Goal: Task Accomplishment & Management: Use online tool/utility

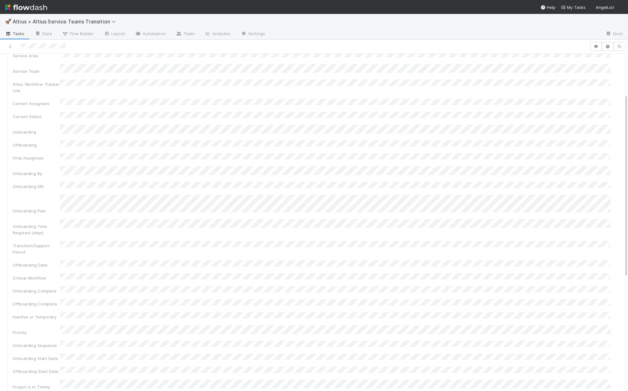
scroll to position [75, 0]
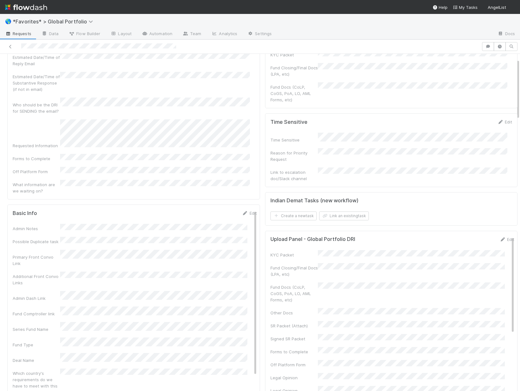
scroll to position [122, 0]
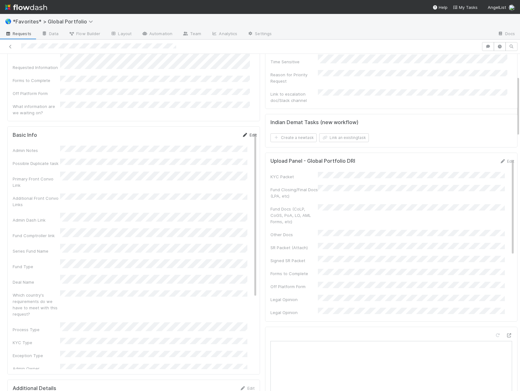
click at [242, 133] on icon at bounding box center [245, 135] width 6 height 4
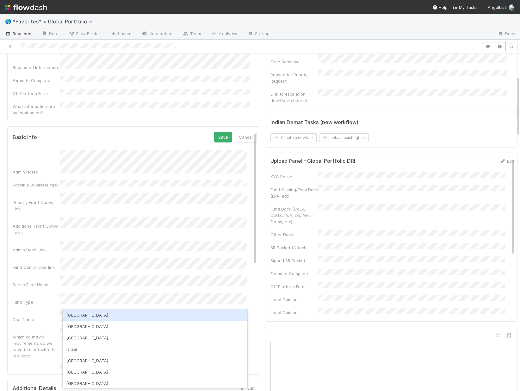
click at [92, 317] on div "USA" at bounding box center [155, 314] width 185 height 11
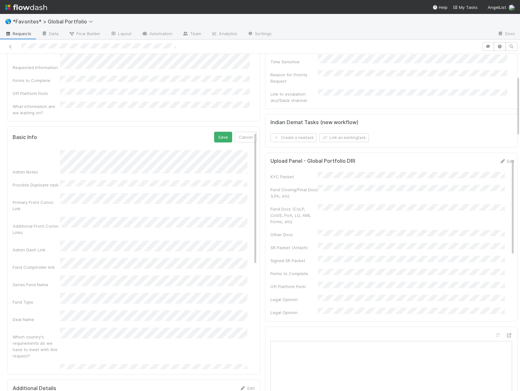
click at [9, 317] on div "Basic Info Save Cancel Admin Notes Possible Duplicate task Primary Front Convo …" at bounding box center [133, 250] width 253 height 248
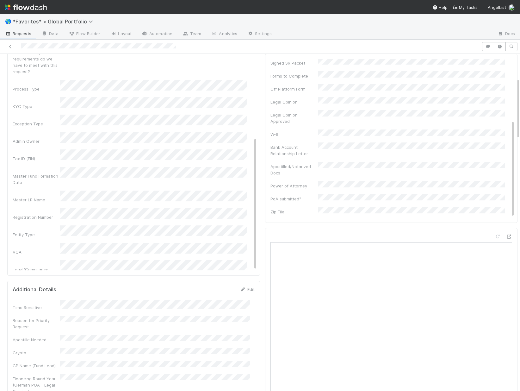
scroll to position [232, 0]
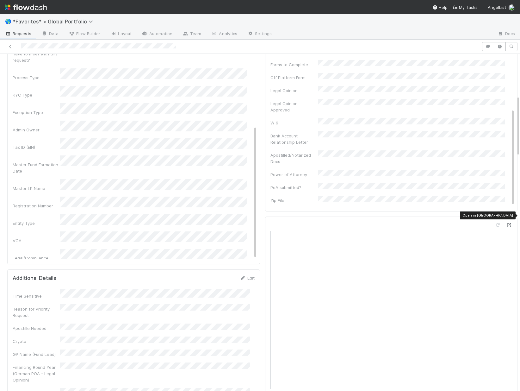
click at [506, 223] on icon at bounding box center [509, 225] width 6 height 4
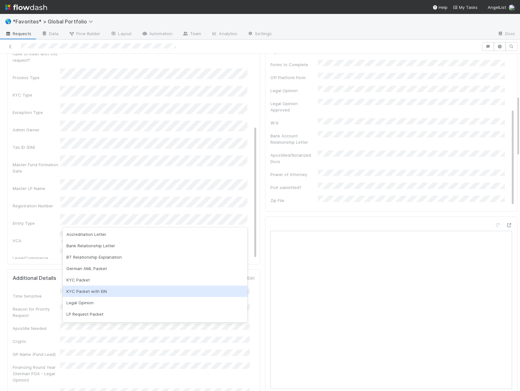
click at [114, 291] on div "KYC Packet with EIN" at bounding box center [155, 291] width 185 height 11
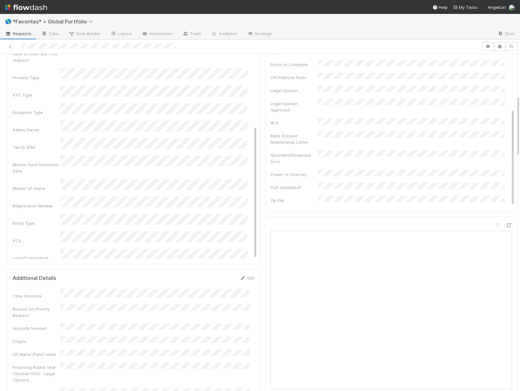
click at [22, 296] on div "Who is making the request?" at bounding box center [135, 305] width 244 height 19
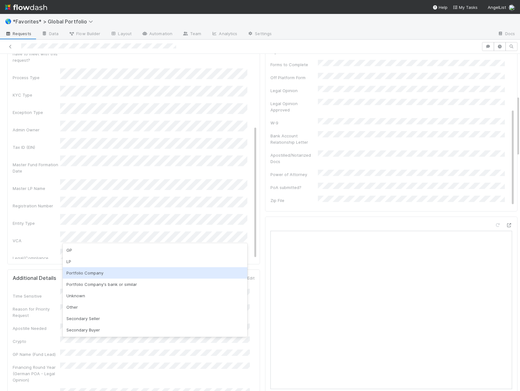
click at [110, 272] on div "Portfolio Company" at bounding box center [155, 272] width 185 height 11
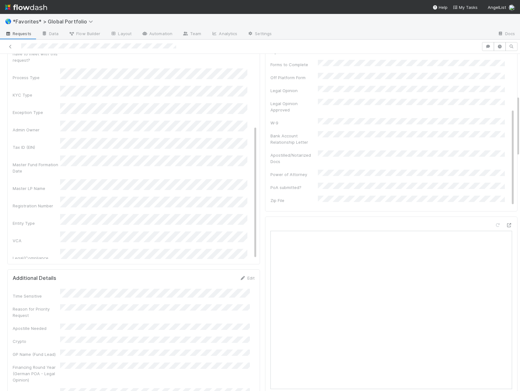
scroll to position [185, 0]
click at [35, 229] on div "Admin Notes Possible Duplicate task Primary Front Convo Link Additional Front C…" at bounding box center [135, 85] width 244 height 461
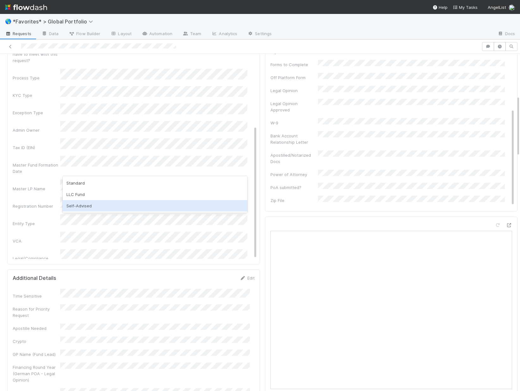
click at [91, 208] on div "Self-Advised" at bounding box center [155, 205] width 185 height 11
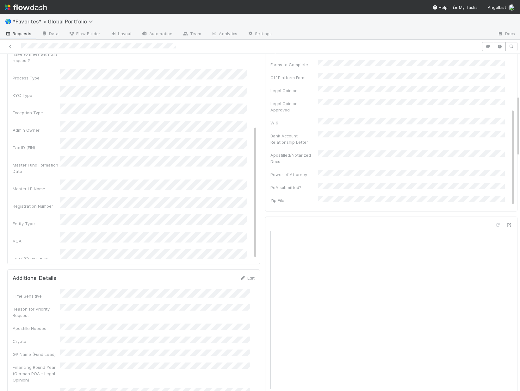
click at [30, 193] on div "Admin Notes Possible Duplicate task Primary Front Convo Link Additional Front C…" at bounding box center [135, 85] width 244 height 461
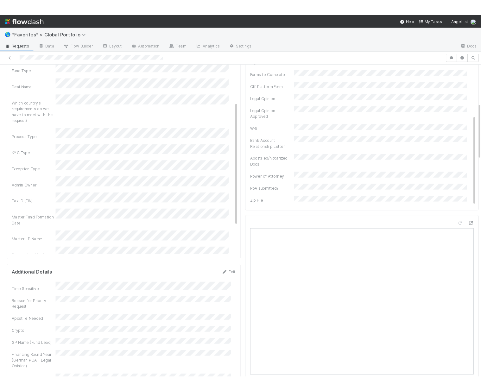
scroll to position [121, 0]
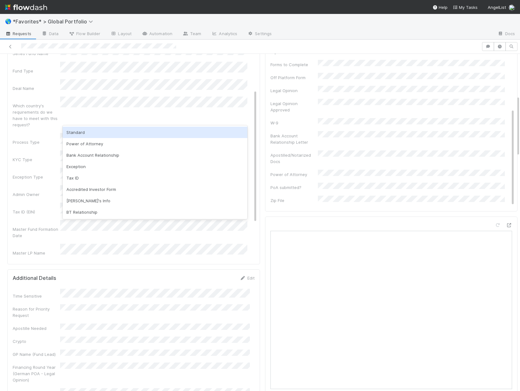
click at [104, 130] on div "Standard" at bounding box center [155, 132] width 185 height 11
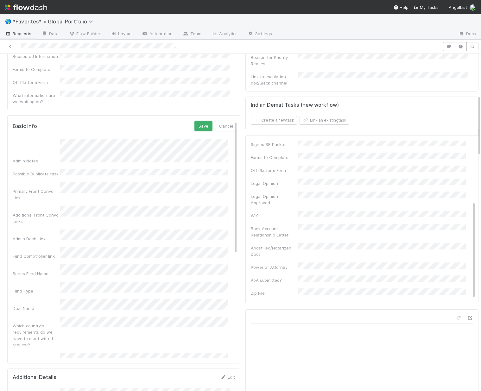
scroll to position [129, 0]
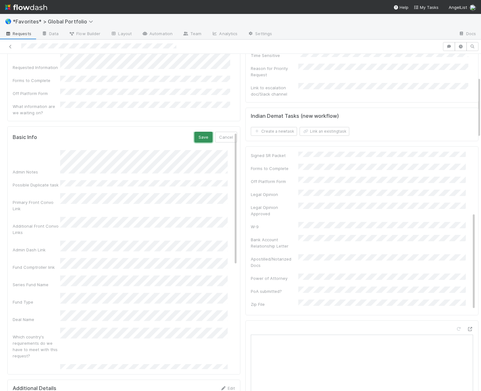
click at [196, 132] on button "Save" at bounding box center [203, 137] width 18 height 11
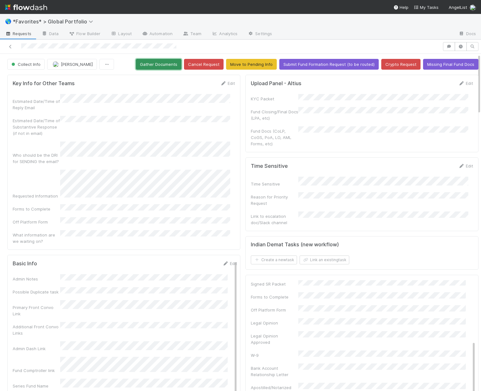
click at [164, 65] on button "Gather Documents" at bounding box center [159, 64] width 46 height 11
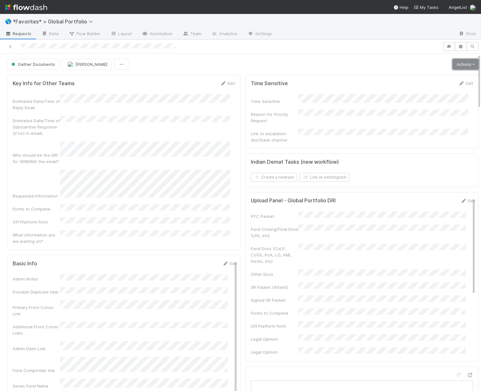
click at [458, 65] on link "Actions" at bounding box center [465, 64] width 26 height 11
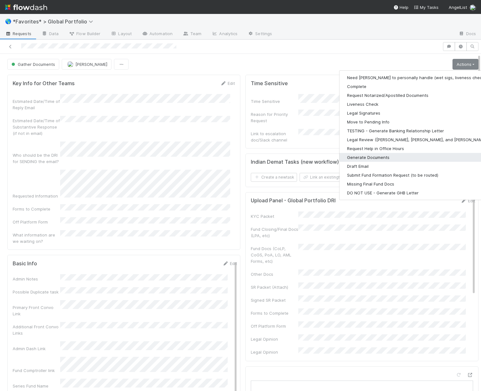
click at [366, 157] on button "Generate Documents" at bounding box center [421, 157] width 165 height 9
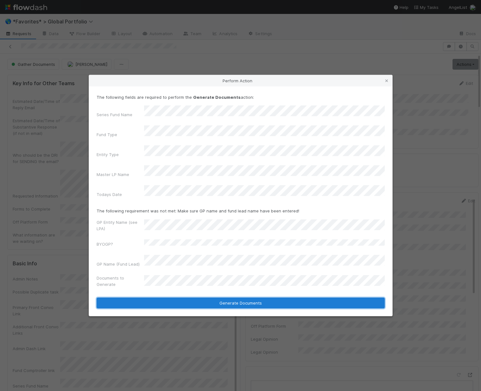
click at [199, 298] on button "Generate Documents" at bounding box center [241, 303] width 288 height 11
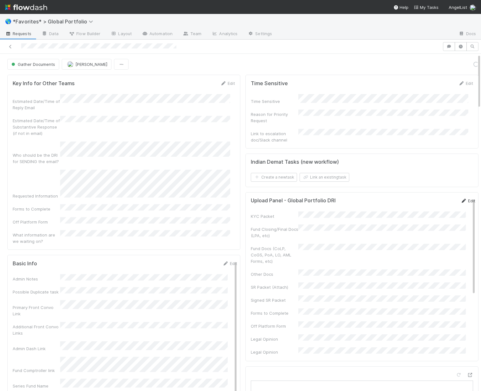
click at [460, 198] on link "Edit" at bounding box center [467, 200] width 15 height 5
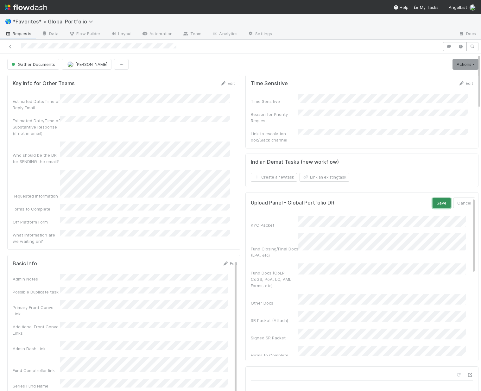
click at [432, 201] on button "Save" at bounding box center [441, 203] width 18 height 11
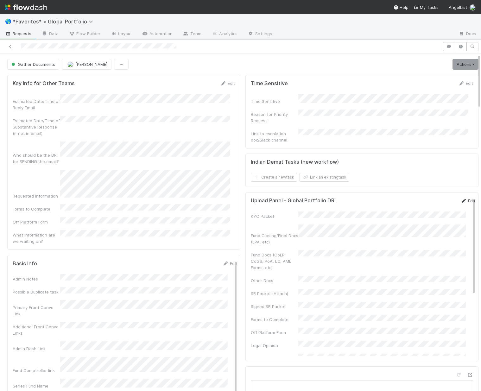
click at [460, 199] on icon at bounding box center [463, 201] width 6 height 4
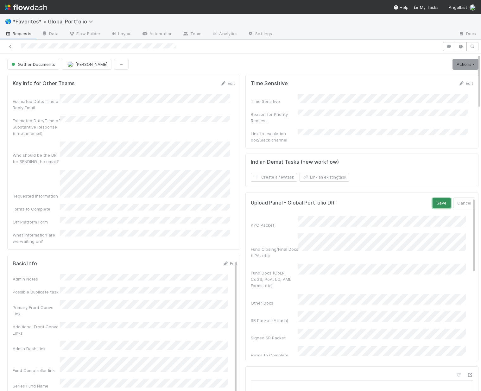
click at [432, 200] on button "Save" at bounding box center [441, 203] width 18 height 11
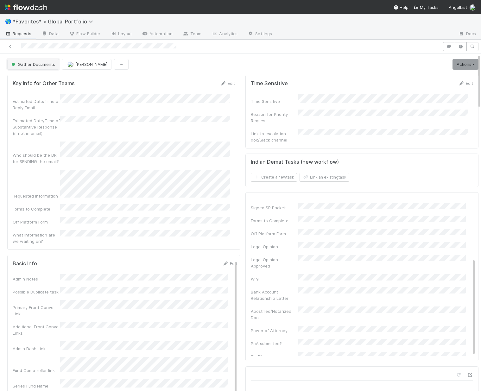
click at [50, 65] on span "Gather Documents" at bounding box center [32, 64] width 45 height 5
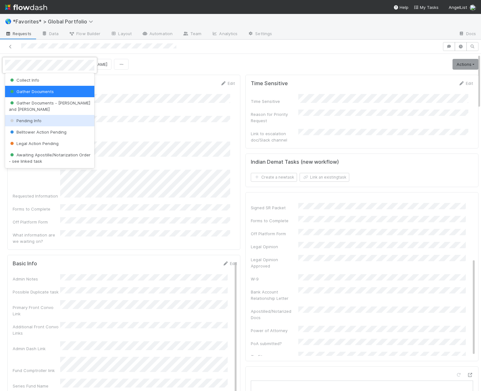
click at [35, 122] on span "Pending Info" at bounding box center [25, 120] width 33 height 5
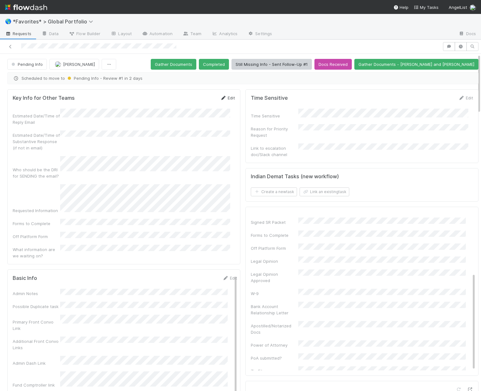
click at [226, 99] on link "Edit" at bounding box center [227, 97] width 15 height 5
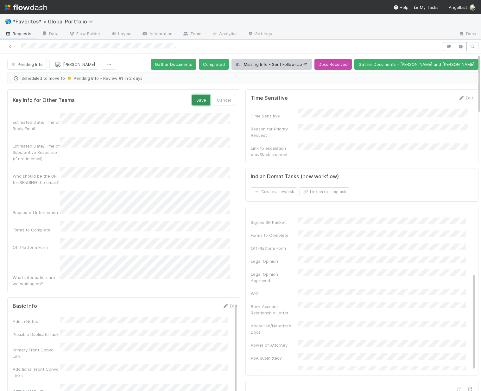
click at [201, 100] on button "Save" at bounding box center [201, 100] width 18 height 11
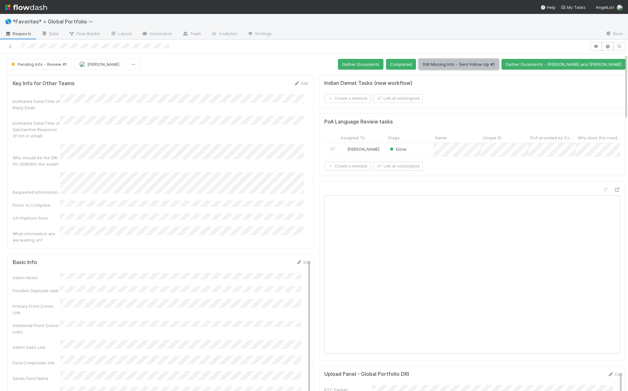
click at [499, 66] on button "Still Missing Info - Sent Follow-Up #1" at bounding box center [459, 64] width 80 height 11
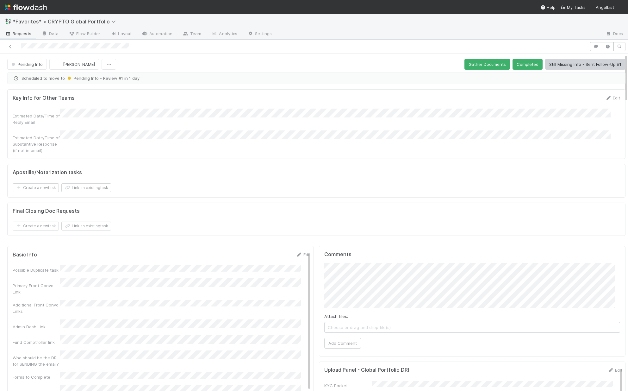
click at [132, 48] on div at bounding box center [295, 46] width 585 height 9
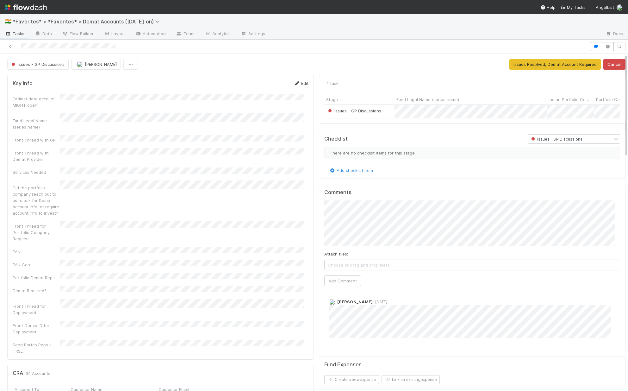
click at [300, 82] on link "Edit" at bounding box center [301, 83] width 15 height 5
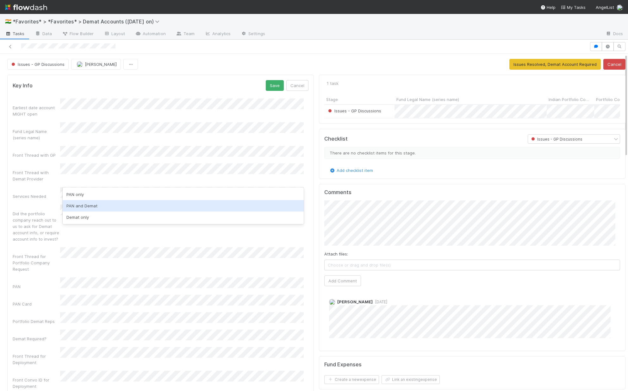
click at [85, 203] on div "PAN and Demat" at bounding box center [183, 205] width 241 height 11
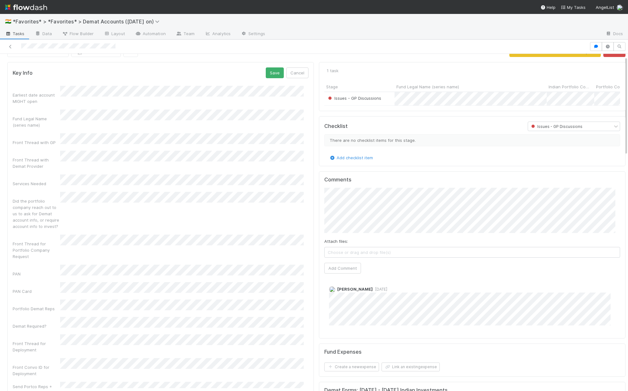
scroll to position [8, 0]
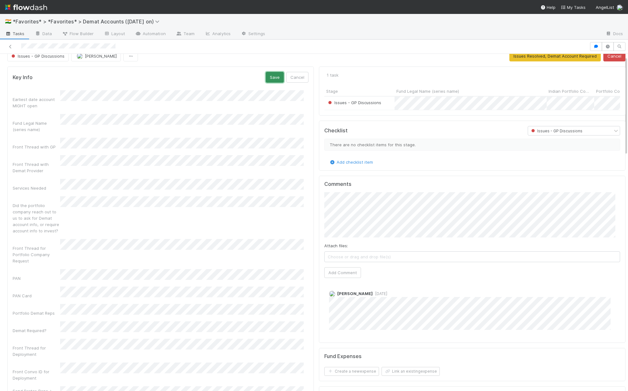
click at [274, 77] on button "Save" at bounding box center [275, 77] width 18 height 11
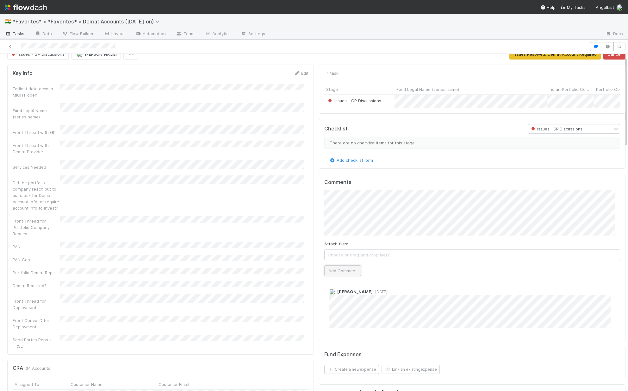
click at [347, 273] on button "Add Comment" at bounding box center [342, 270] width 37 height 11
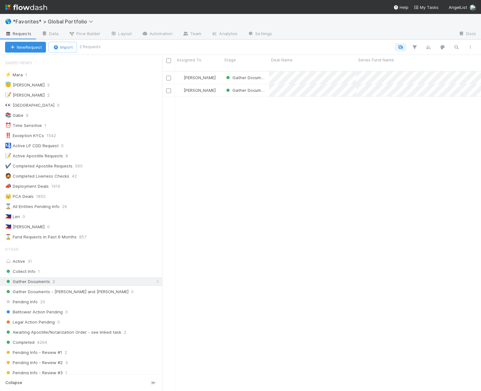
scroll to position [320, 314]
click at [52, 273] on div "Collect Info 0" at bounding box center [83, 271] width 157 height 8
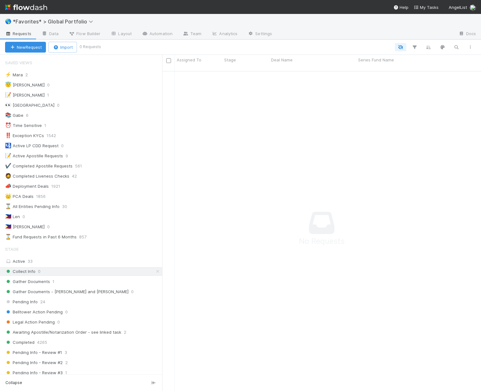
scroll to position [5, 5]
click at [36, 21] on span "*Favorites* > Global Portfolio" at bounding box center [55, 21] width 84 height 6
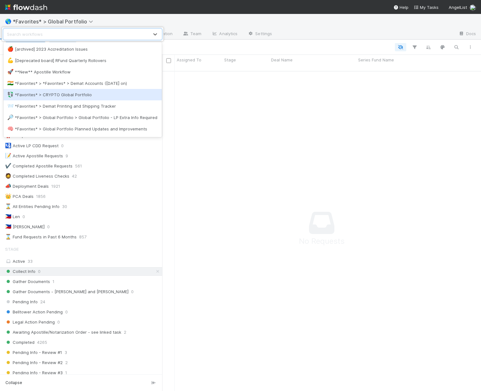
click at [64, 91] on div "💱 *Favorites* > CRYPTO Global Portfolio" at bounding box center [82, 94] width 151 height 6
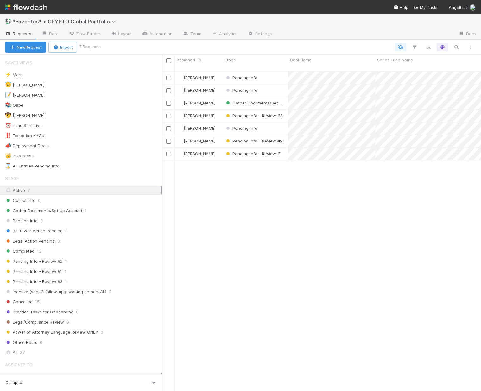
scroll to position [320, 314]
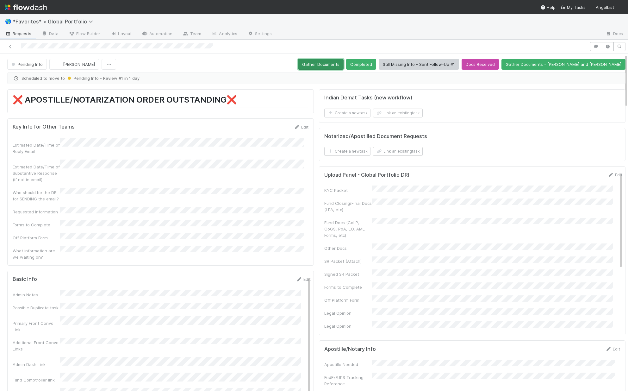
click at [344, 60] on button "Gather Documents" at bounding box center [321, 64] width 46 height 11
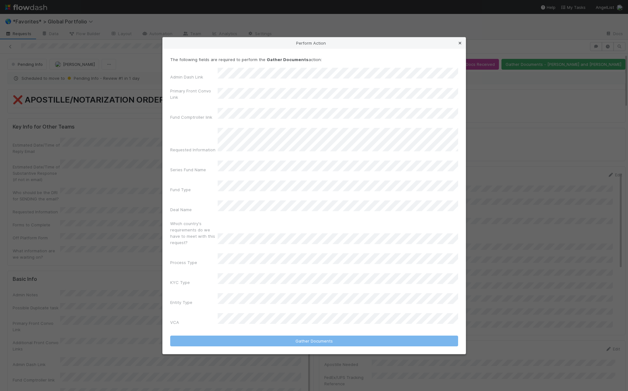
click at [461, 45] on icon at bounding box center [460, 43] width 6 height 4
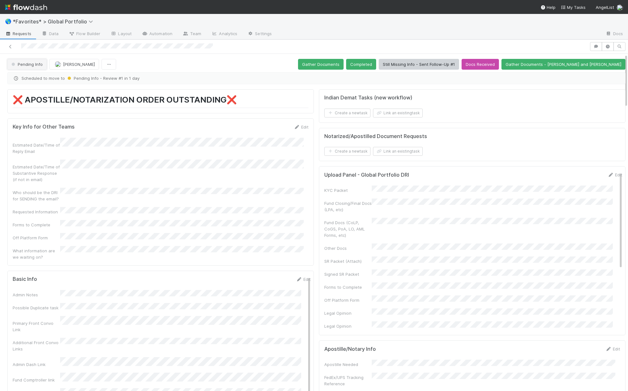
click at [29, 62] on span "Pending Info" at bounding box center [26, 64] width 33 height 5
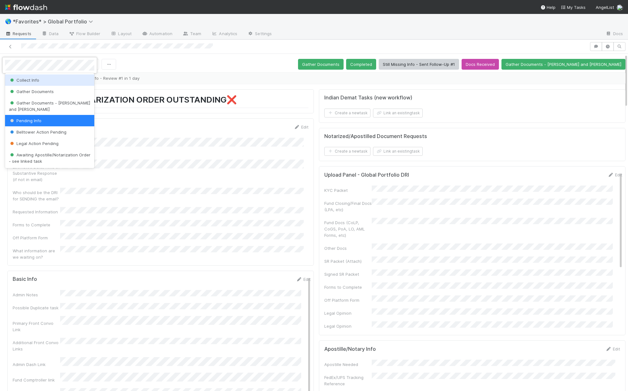
click at [42, 83] on div "Collect Info" at bounding box center [49, 79] width 89 height 11
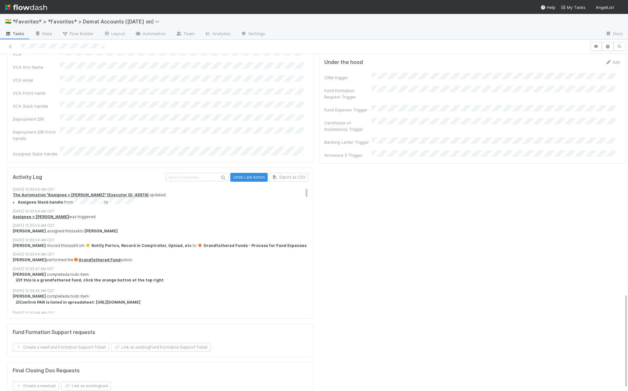
scroll to position [860, 0]
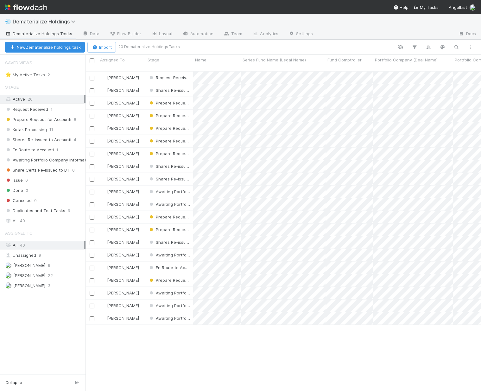
scroll to position [320, 391]
click at [84, 37] on link "Data" at bounding box center [90, 34] width 27 height 10
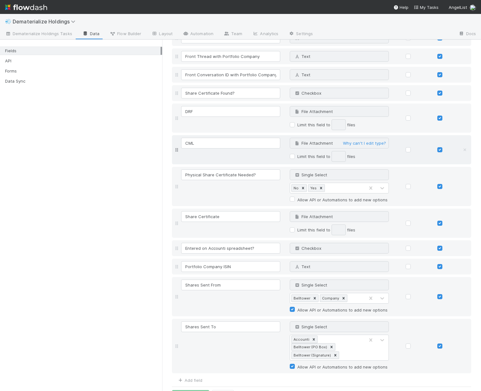
scroll to position [166, 0]
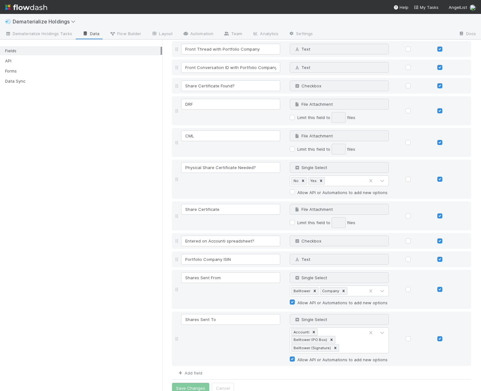
click at [190, 370] on link "Add field" at bounding box center [189, 372] width 25 height 5
type input "Fund Type"
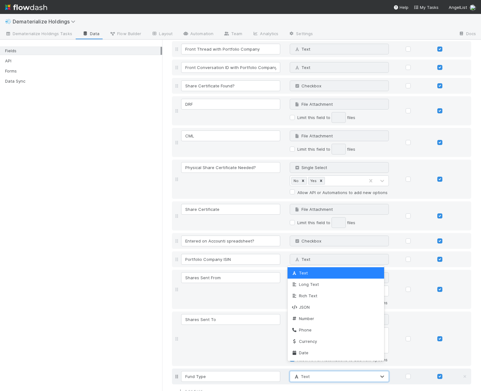
click at [327, 371] on div "Text" at bounding box center [333, 376] width 86 height 10
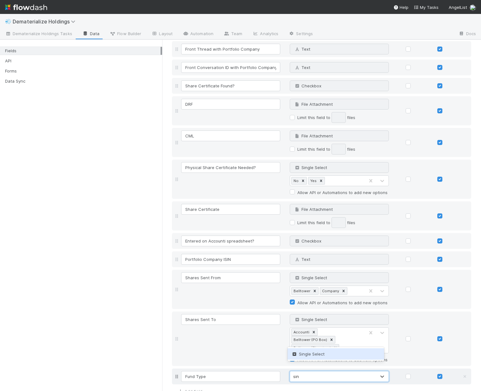
type input "sing"
click at [334, 358] on div "Single Select" at bounding box center [335, 353] width 97 height 11
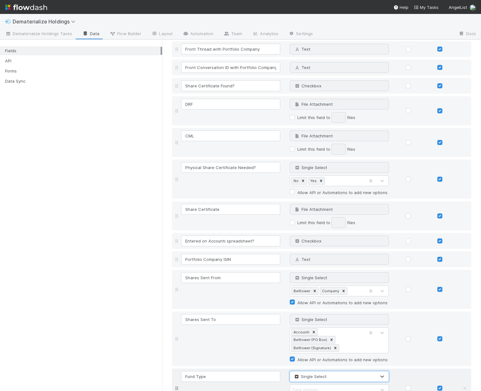
click at [260, 381] on div "Fund Type option Single Select, selected. 0 results available. Select is focuse…" at bounding box center [327, 388] width 294 height 34
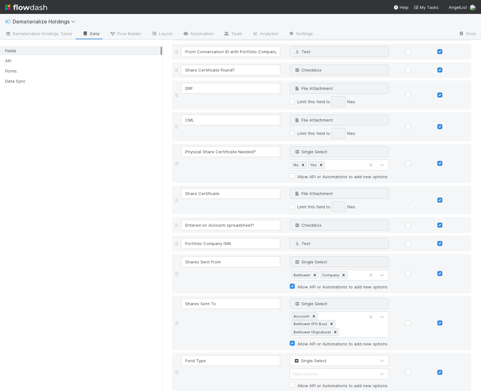
scroll to position [208, 0]
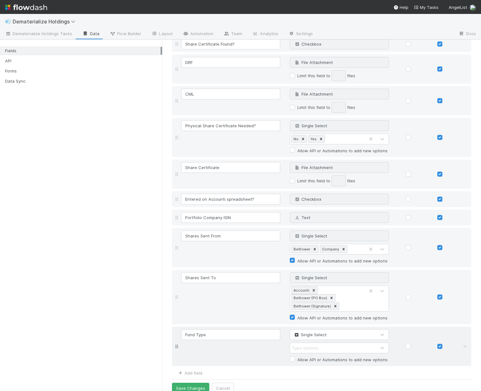
click at [304, 345] on div "Type options…" at bounding box center [306, 348] width 29 height 6
type input "SPV"
type input "RUV"
type input "Rolling Fund"
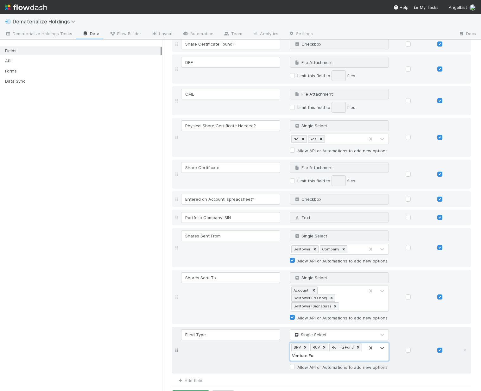
type input "Venture Fund"
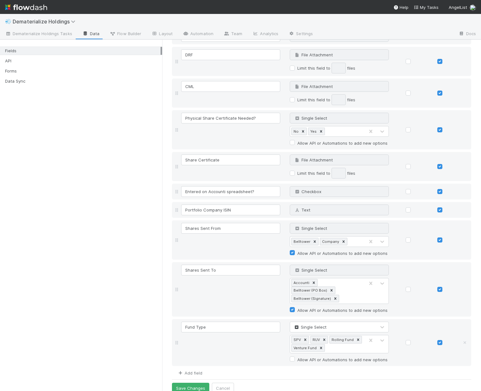
click at [187, 370] on link "Add field" at bounding box center [189, 372] width 25 height 5
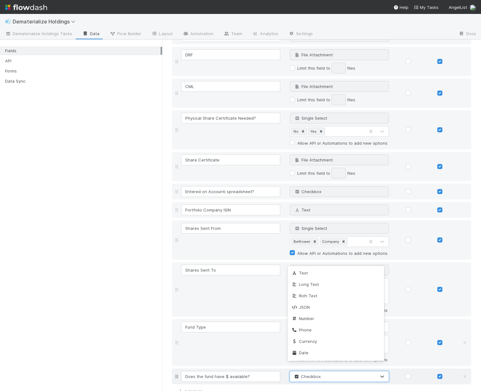
click at [348, 371] on div "Checkbox" at bounding box center [333, 376] width 86 height 10
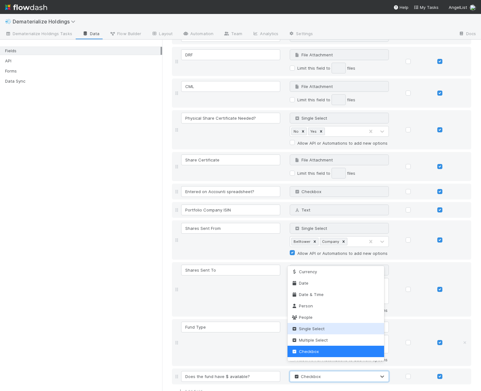
click at [344, 331] on div "Single Select" at bounding box center [335, 328] width 97 height 11
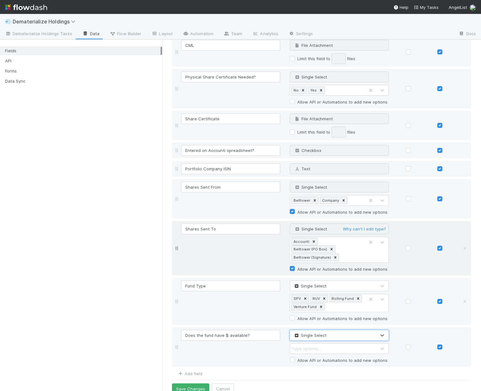
scroll to position [257, 0]
drag, startPoint x: 226, startPoint y: 326, endPoint x: 228, endPoint y: 322, distance: 4.1
click at [227, 329] on input "Does the fund have $ available?" at bounding box center [230, 334] width 99 height 11
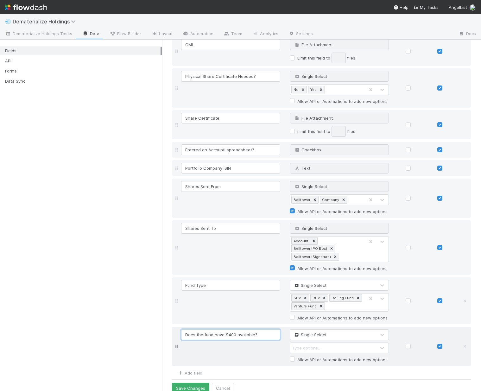
click at [255, 329] on input "Does the fund have $400 available?" at bounding box center [230, 334] width 99 height 11
type input "Does the fund have $400 available for fees?"
click at [328, 343] on div "Type options…" at bounding box center [333, 348] width 86 height 10
type input "Yes"
type input "No"
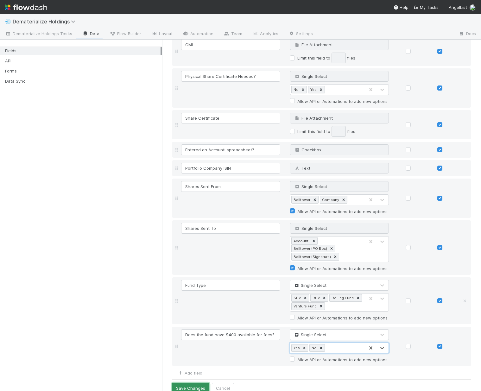
click at [189, 383] on button "Save Changes" at bounding box center [190, 388] width 37 height 11
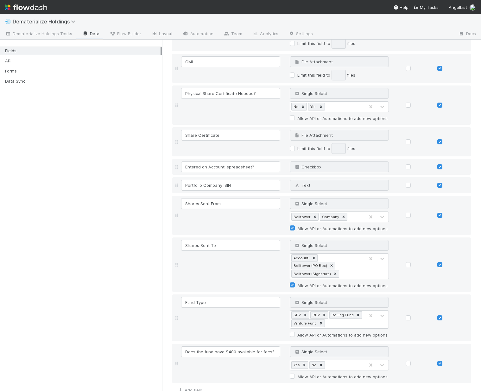
scroll to position [274, 0]
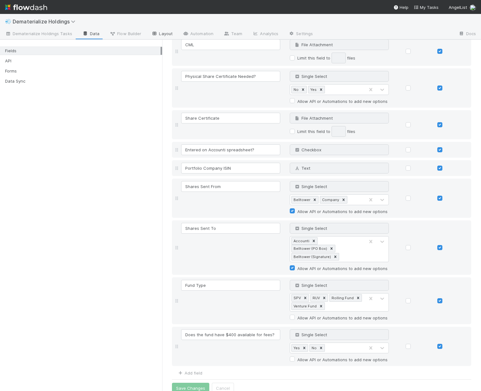
click at [169, 35] on link "Layout" at bounding box center [161, 34] width 31 height 10
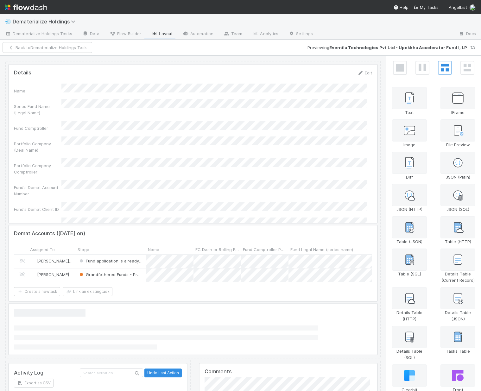
click at [170, 185] on div at bounding box center [193, 144] width 368 height 158
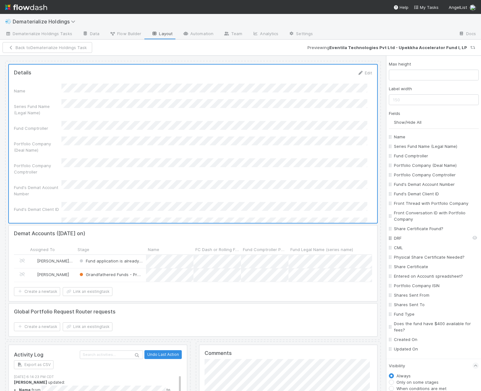
scroll to position [88, 0]
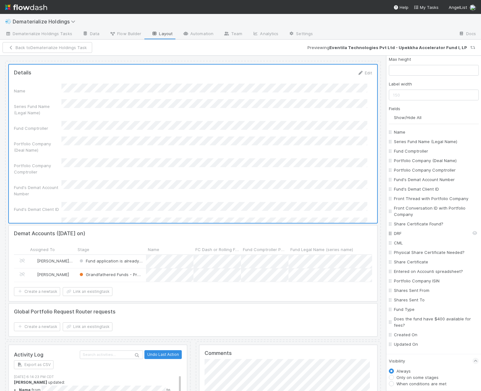
click at [469, 233] on input "DRF" at bounding box center [435, 233] width 83 height 6
checkbox input "false"
click at [471, 254] on input "Physical Share Certificate Needed?" at bounding box center [435, 252] width 83 height 6
checkbox input "false"
click at [469, 272] on input "Entered on Accounti spreadsheet?" at bounding box center [435, 271] width 83 height 6
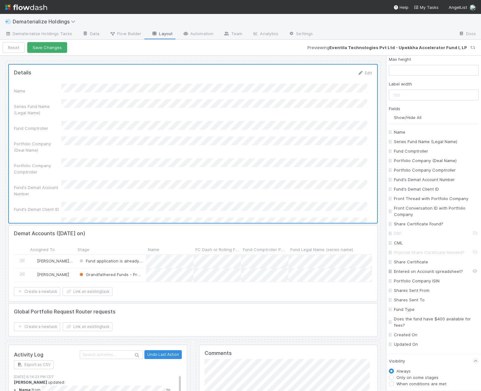
checkbox input "false"
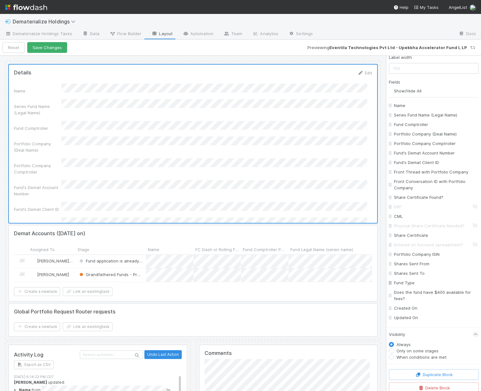
scroll to position [120, 0]
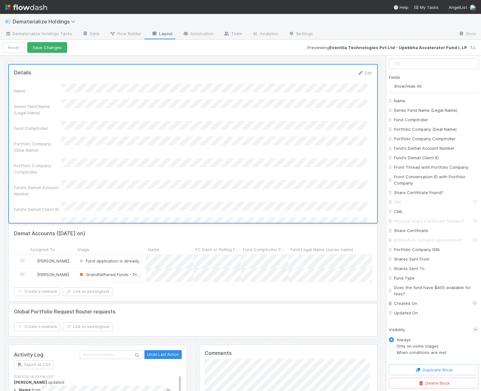
click at [471, 301] on On "Created On" at bounding box center [435, 303] width 83 height 6
checkbox On "false"
click at [471, 311] on On "Updated On" at bounding box center [435, 313] width 83 height 6
checkbox On "false"
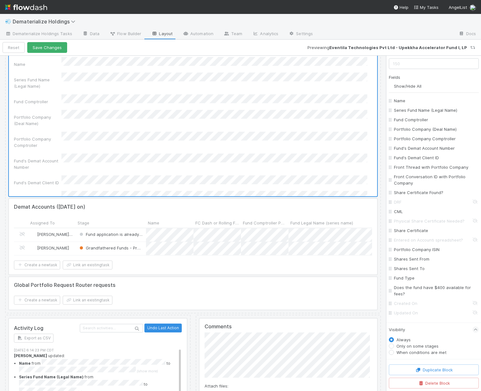
scroll to position [0, 0]
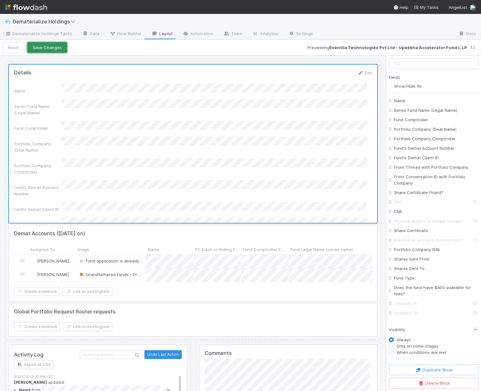
click at [51, 51] on button "Save Changes" at bounding box center [47, 47] width 40 height 11
